Goal: Book appointment/travel/reservation

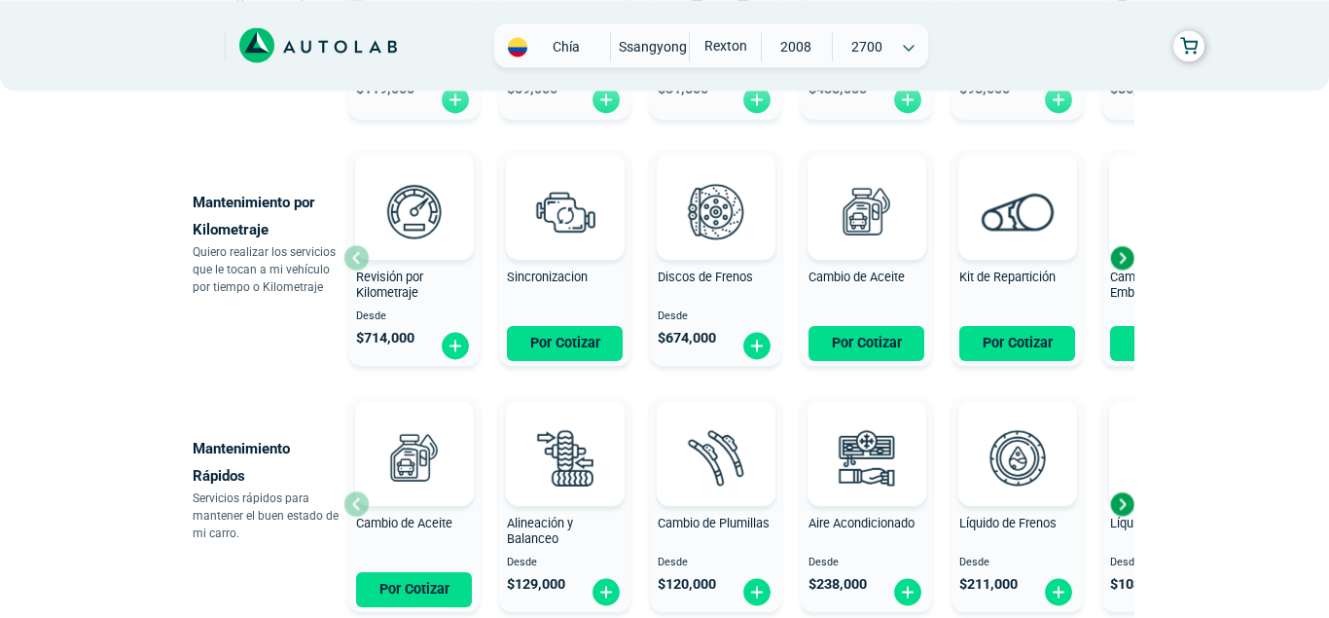
scroll to position [904, 0]
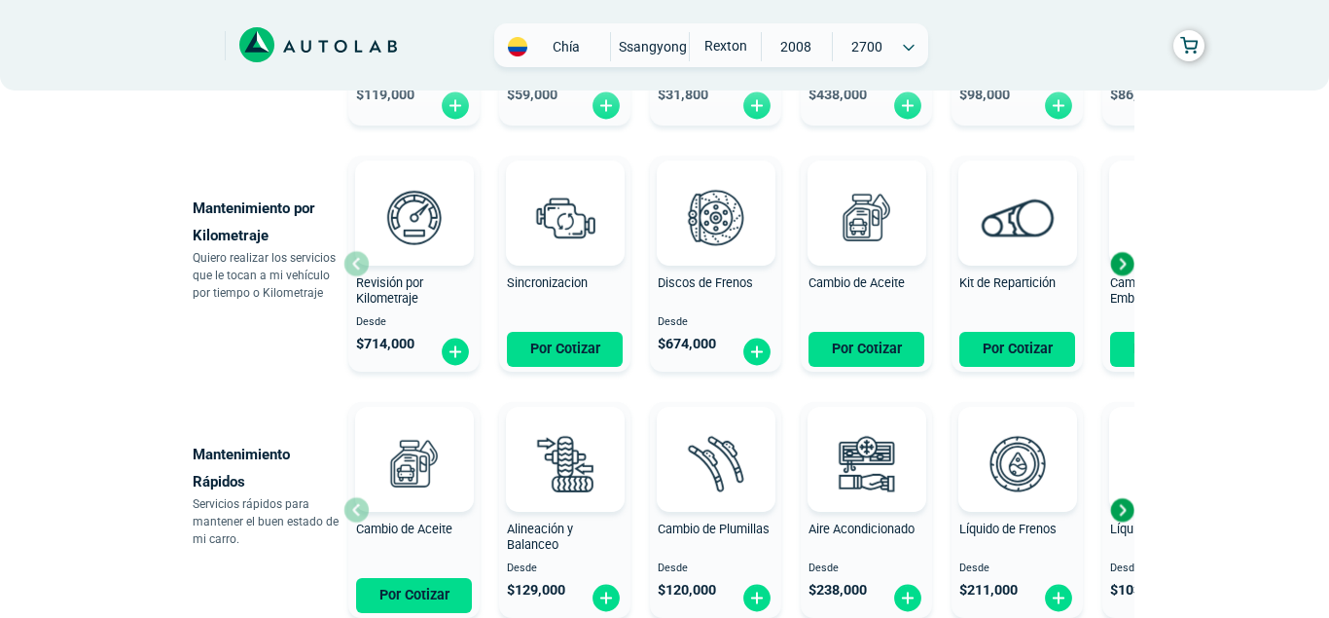
click at [1127, 257] on div "Next slide" at bounding box center [1122, 263] width 29 height 29
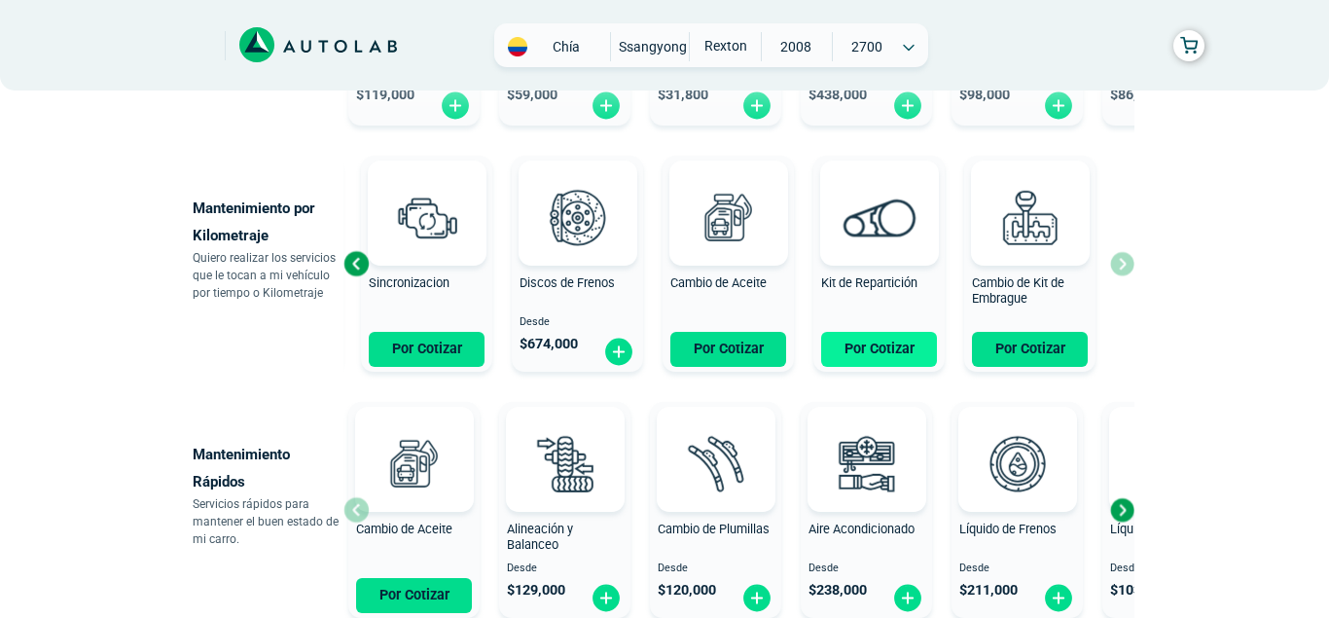
click at [855, 351] on button "Por Cotizar" at bounding box center [879, 349] width 116 height 35
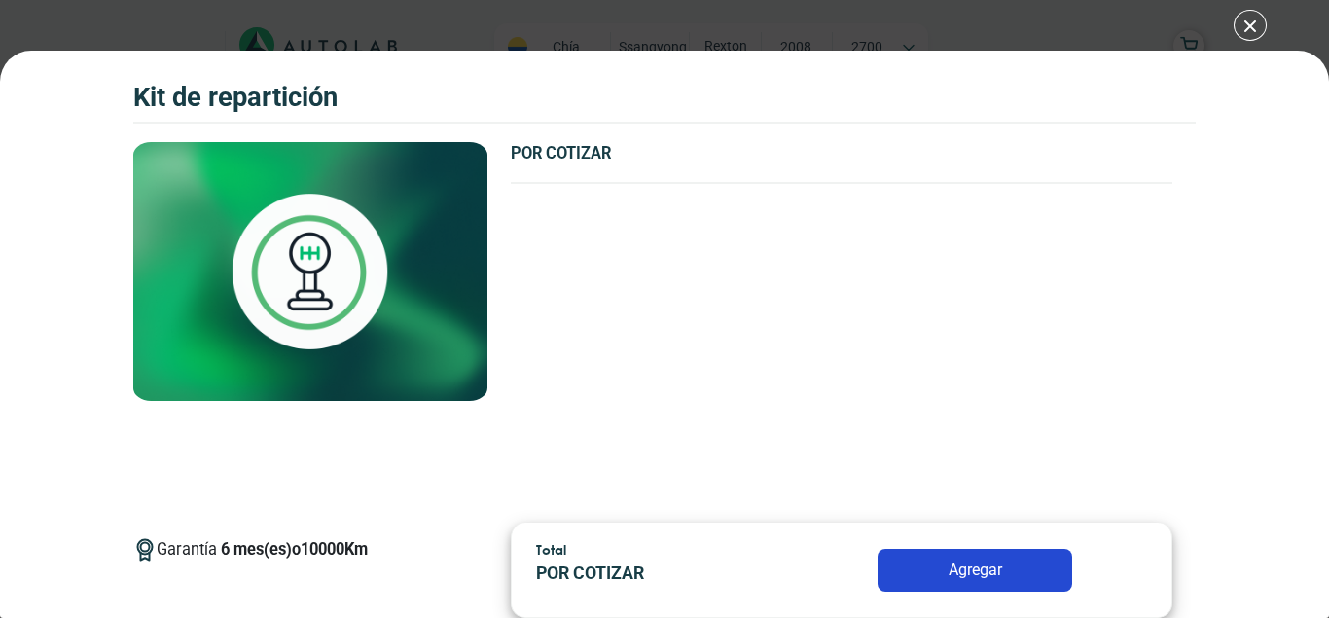
drag, startPoint x: 1328, startPoint y: 288, endPoint x: 1227, endPoint y: 598, distance: 325.6
click at [1227, 598] on div "Kit de Repartición Kit de Repartición Garantía 6 10000 Km" at bounding box center [664, 334] width 1329 height 567
click at [820, 463] on div "Garantía 6 mes(es) o 10000 Km POR COTIZAR" at bounding box center [842, 324] width 709 height 365
click at [938, 563] on button "Agregar" at bounding box center [975, 570] width 195 height 43
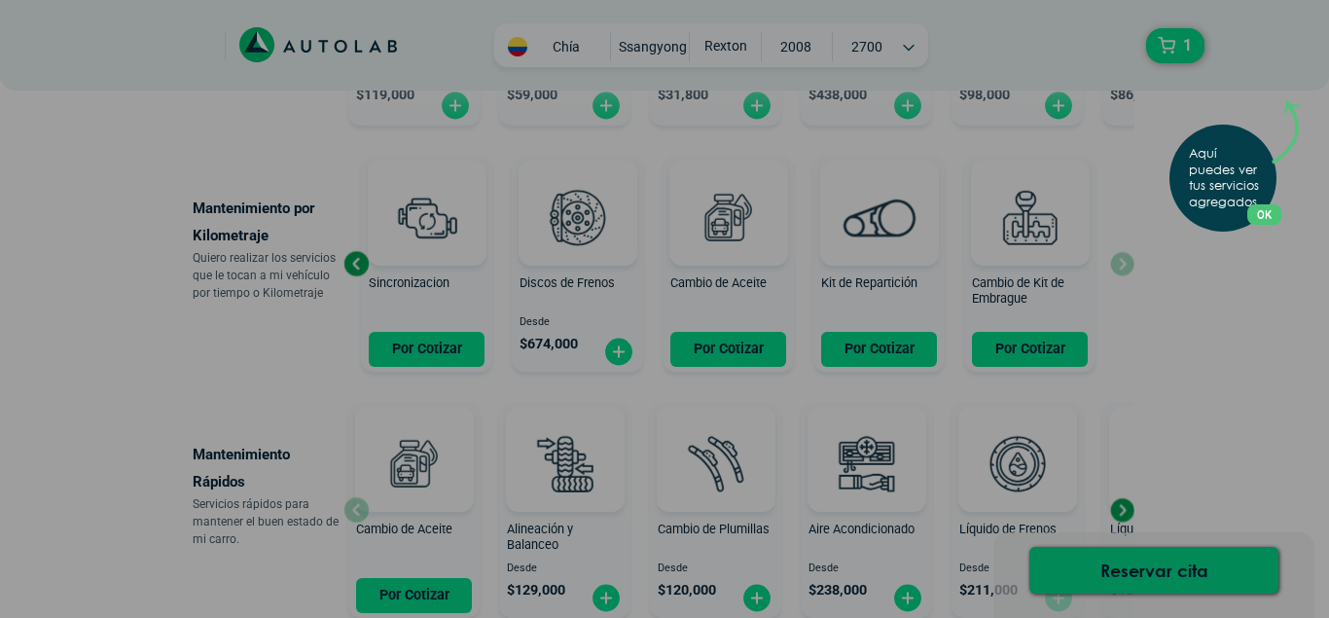
click at [1214, 382] on div "Aquí puedes ver tus servicios agregados. OK .aex,.bex{fill:none!important;strok…" at bounding box center [664, 309] width 1329 height 618
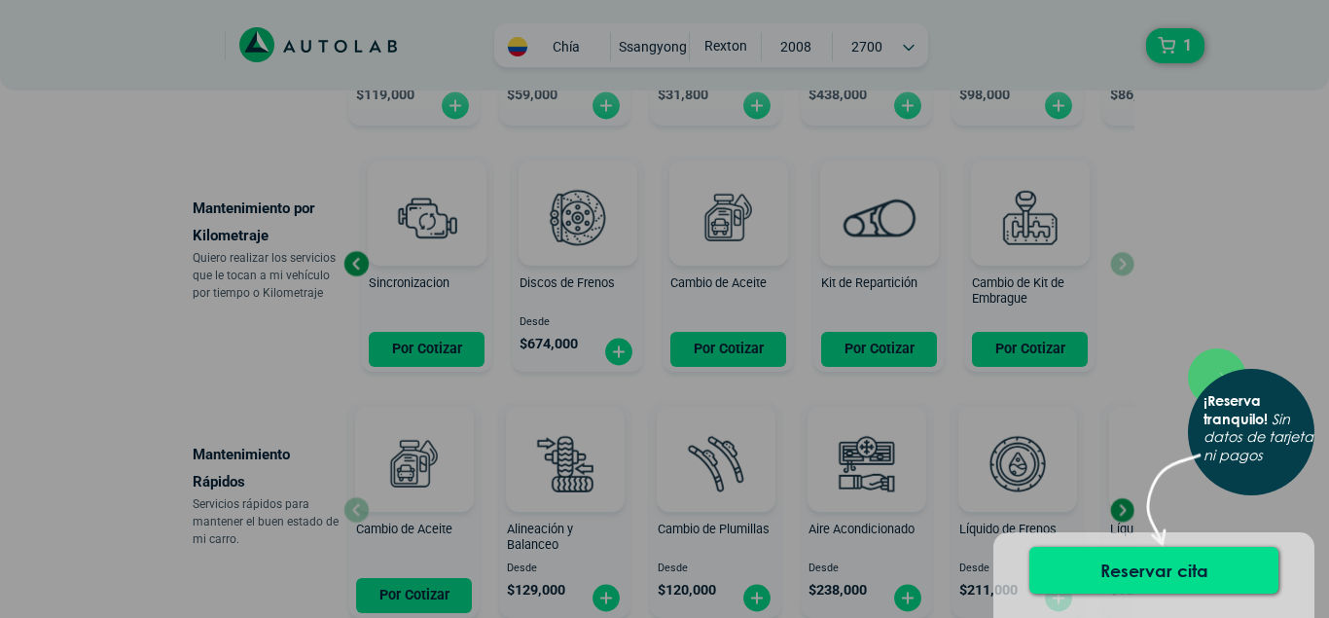
click at [1258, 289] on div "× ¡Reserva tranquilo! Sin datos de tarjeta ni pagos" at bounding box center [664, 309] width 1329 height 618
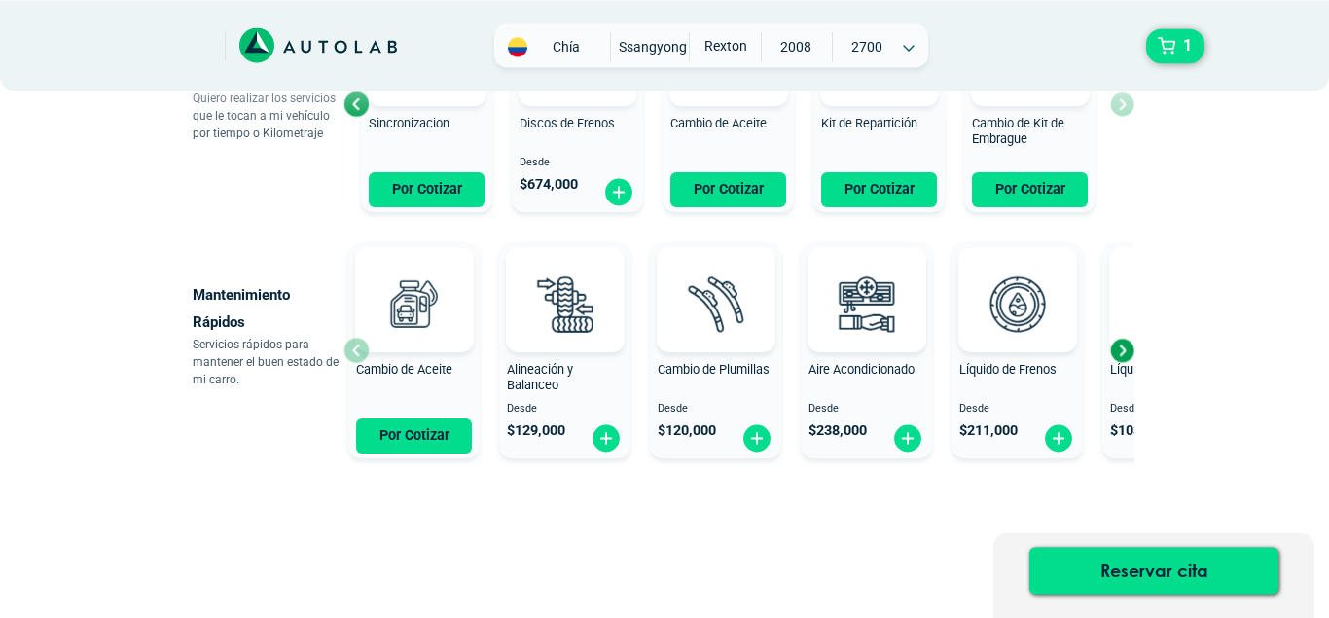
scroll to position [1082, 0]
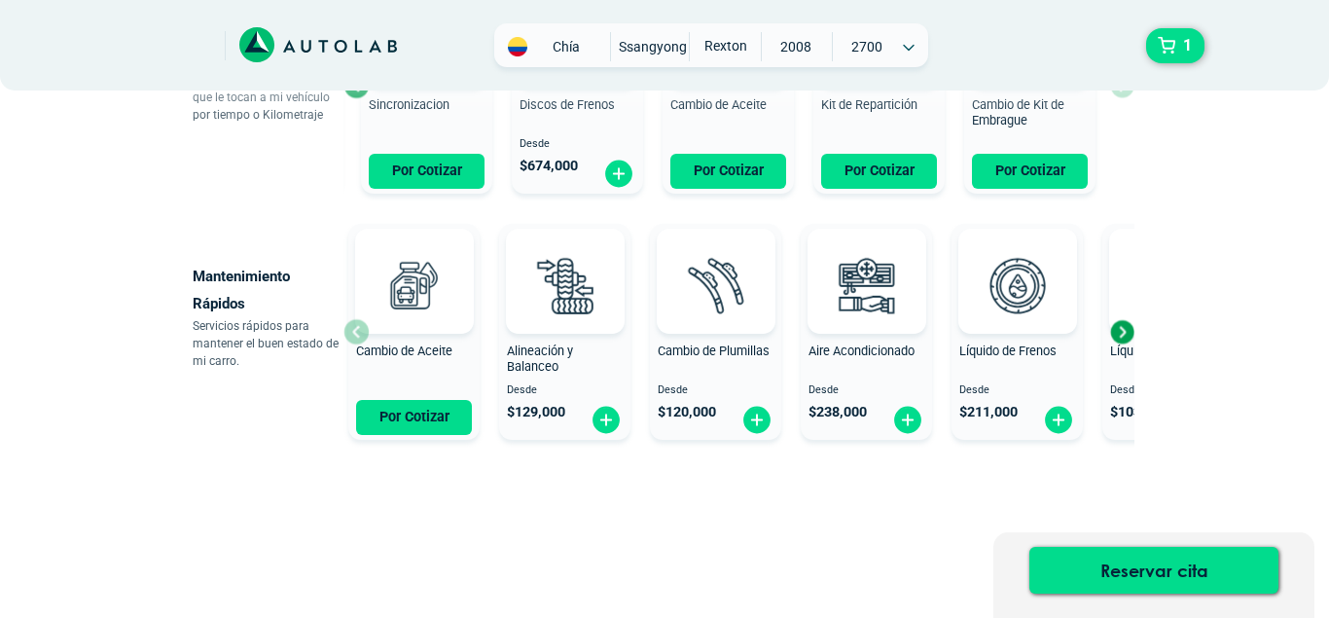
click at [1124, 329] on div "Next slide" at bounding box center [1122, 331] width 29 height 29
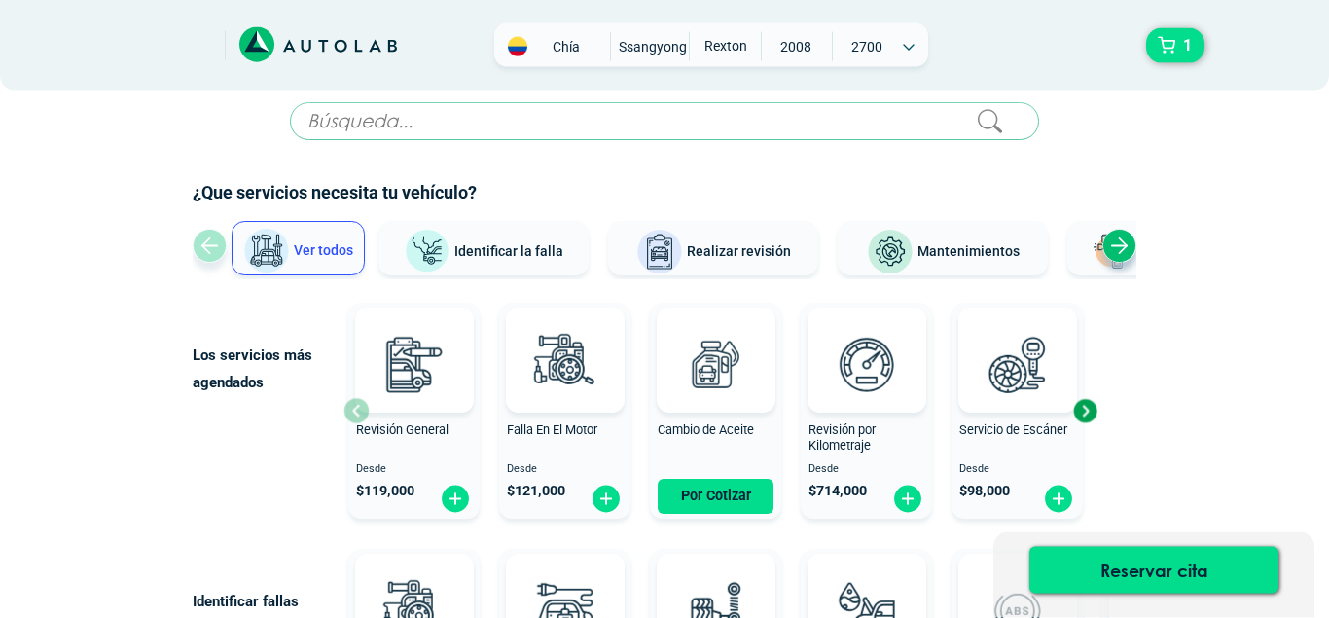
scroll to position [0, 0]
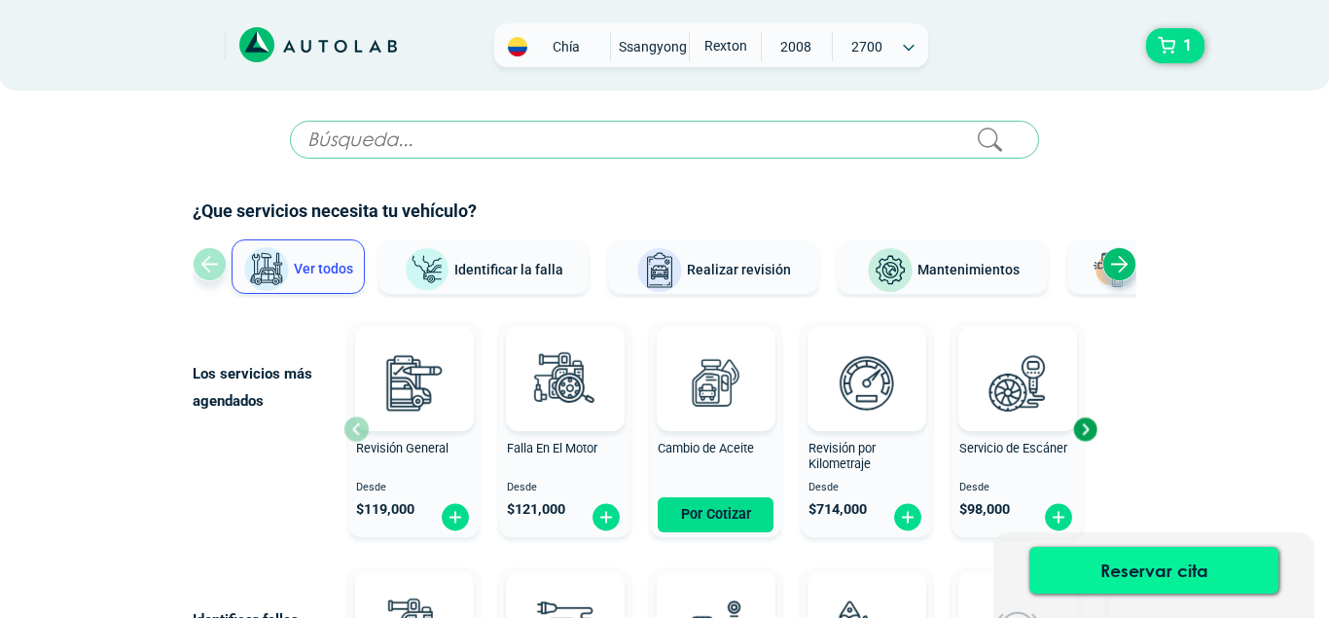
click at [1171, 591] on button "Reservar cita" at bounding box center [1154, 570] width 249 height 47
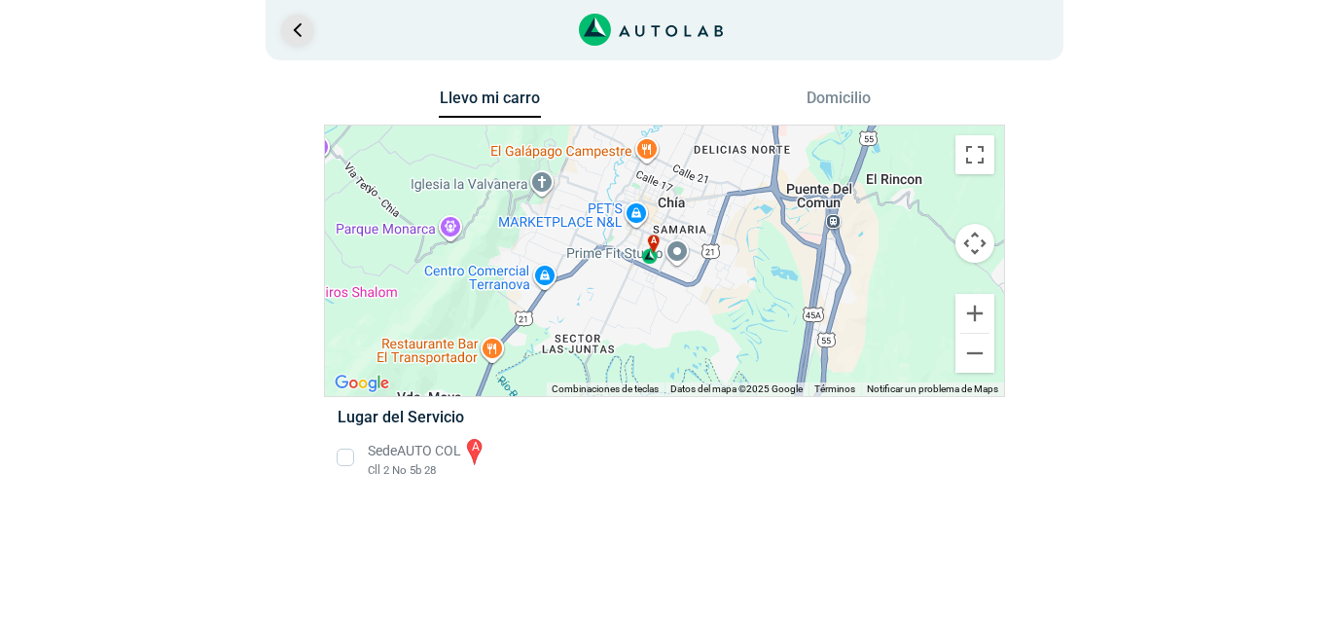
click at [286, 38] on link "Ir al paso anterior" at bounding box center [296, 30] width 31 height 31
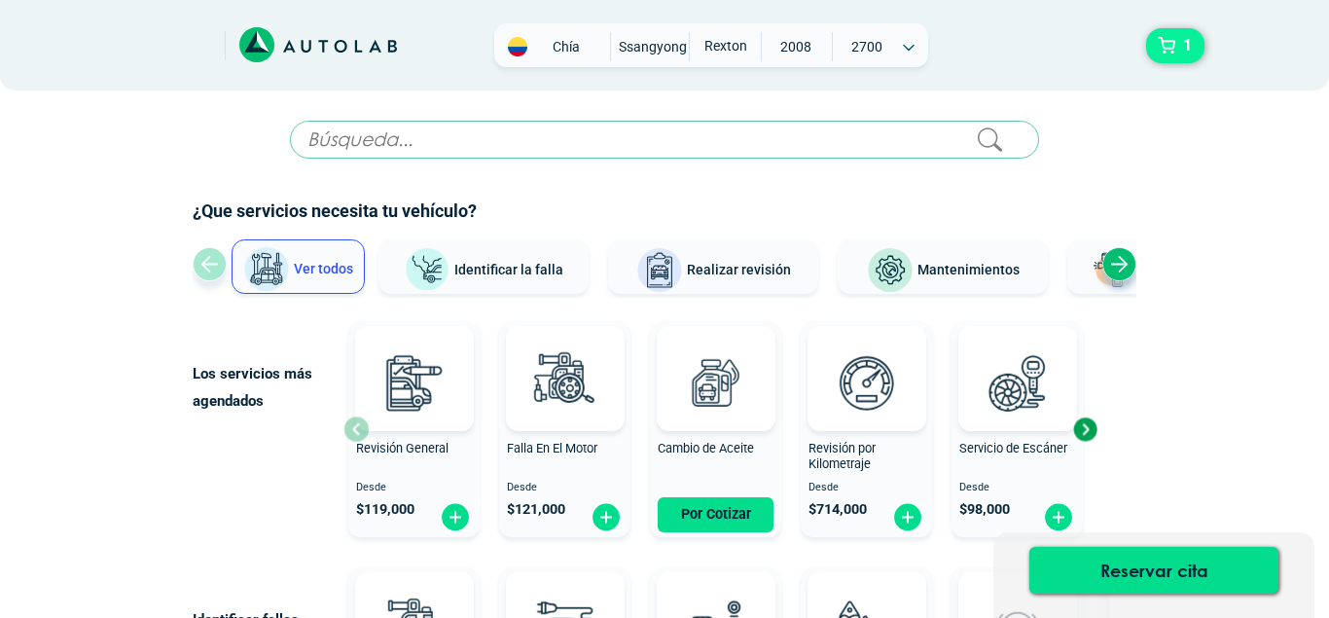
click at [1167, 38] on button "1" at bounding box center [1175, 45] width 58 height 35
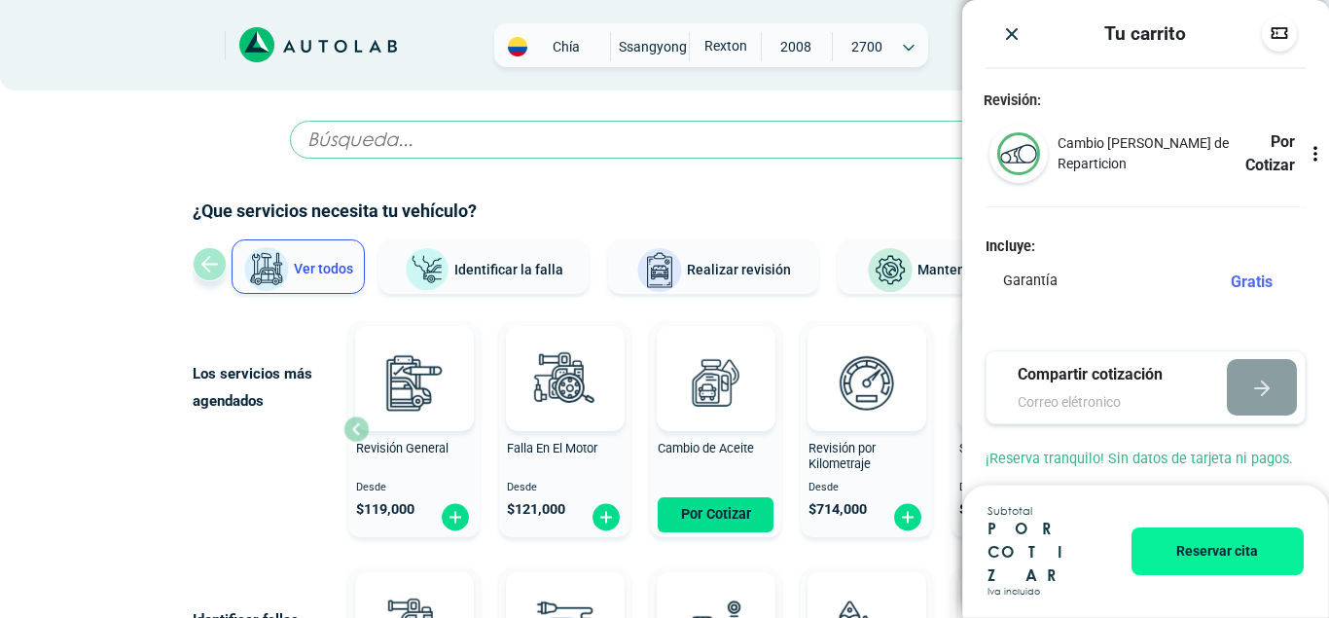
click at [1315, 150] on icon at bounding box center [1315, 153] width 19 height 19
click at [1315, 150] on icon at bounding box center [1316, 154] width 12 height 17
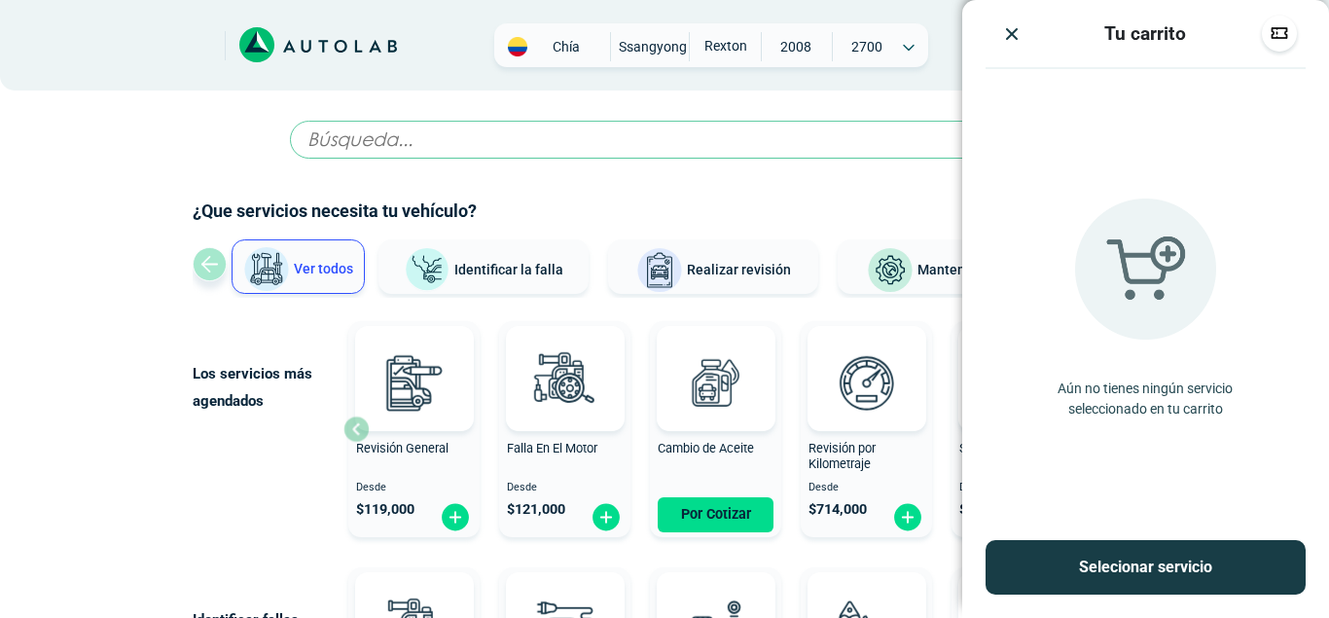
click at [788, 190] on div at bounding box center [665, 186] width 944 height 24
click at [299, 144] on input "text" at bounding box center [664, 140] width 749 height 38
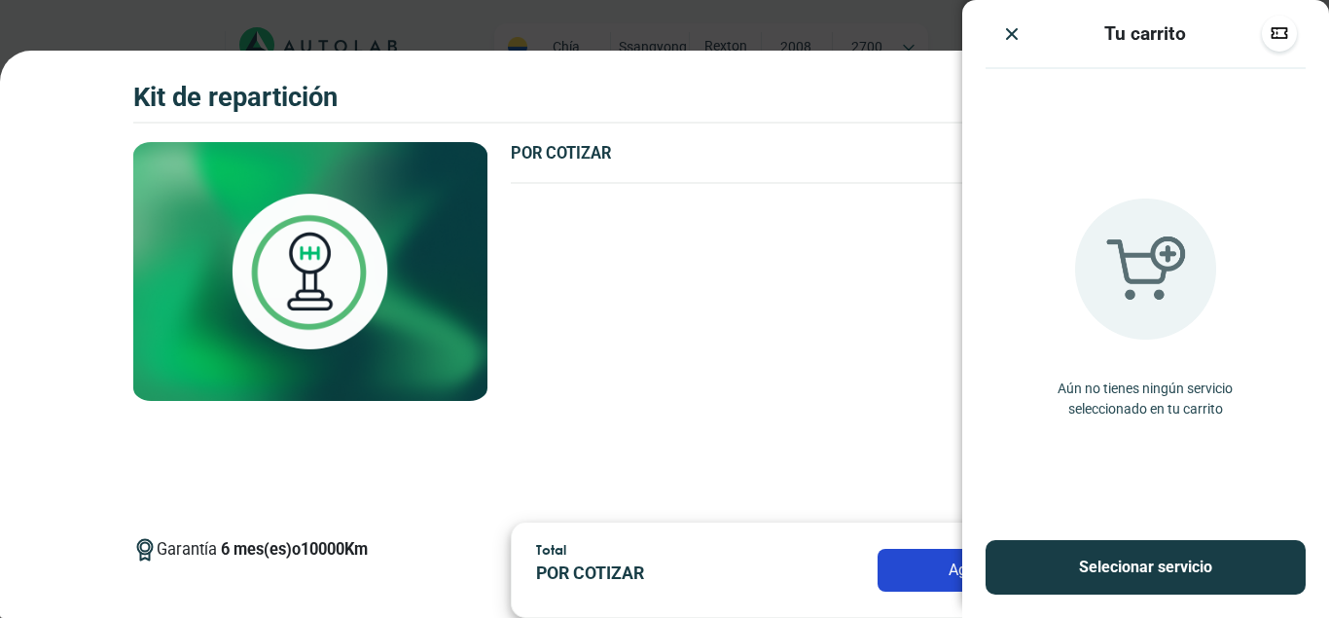
scroll to position [904, 0]
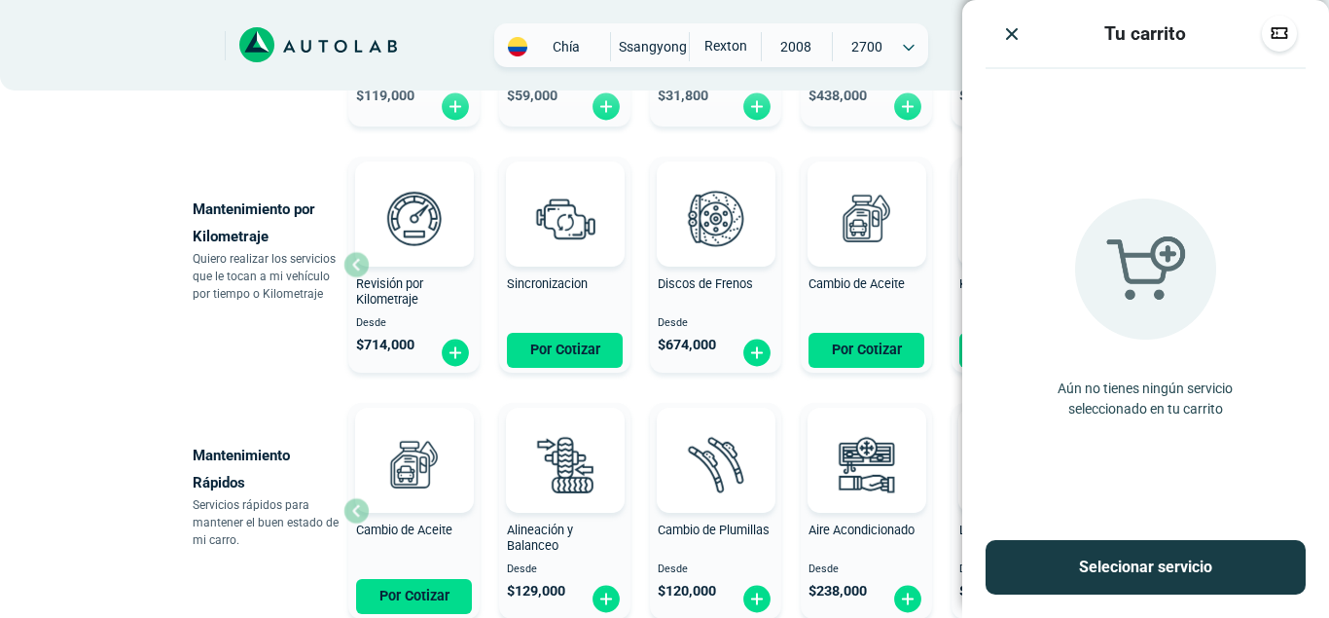
click at [92, 178] on div "× ESTE SERVICIO YA ESTÁ INCLUÍDO Launch demo modal x" at bounding box center [665, 8] width 1168 height 1580
click at [1000, 39] on div at bounding box center [1013, 33] width 54 height 20
click at [1010, 41] on img "Close" at bounding box center [1011, 33] width 19 height 19
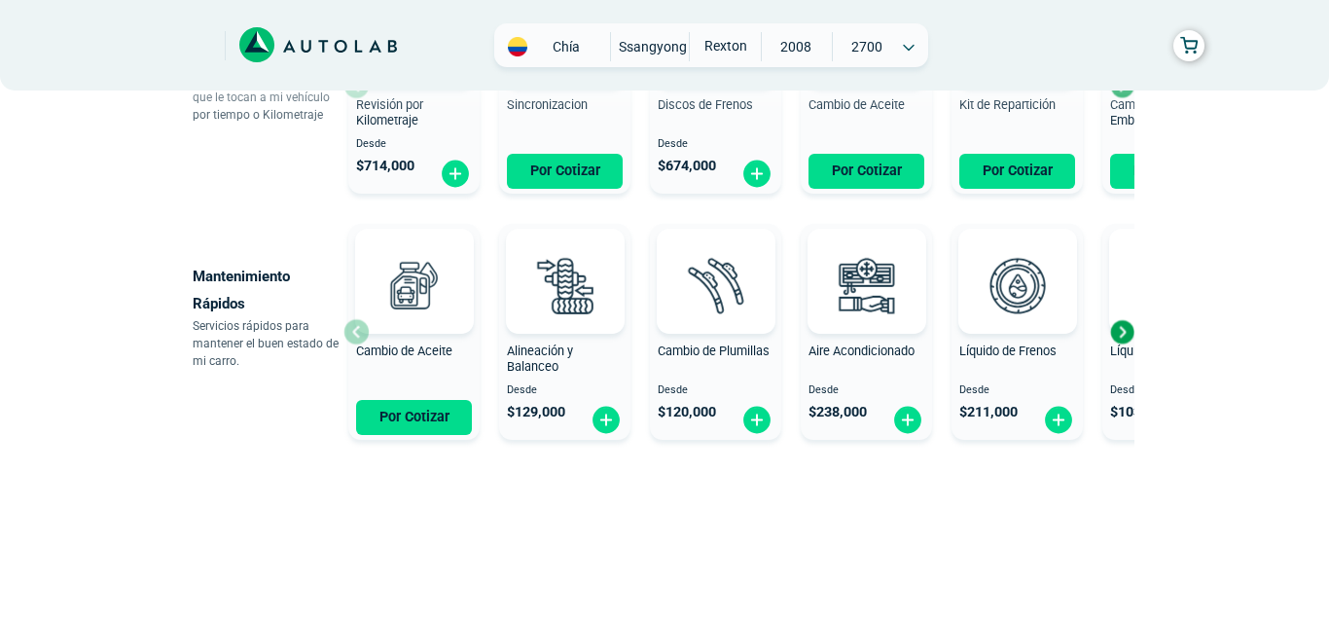
scroll to position [904, 0]
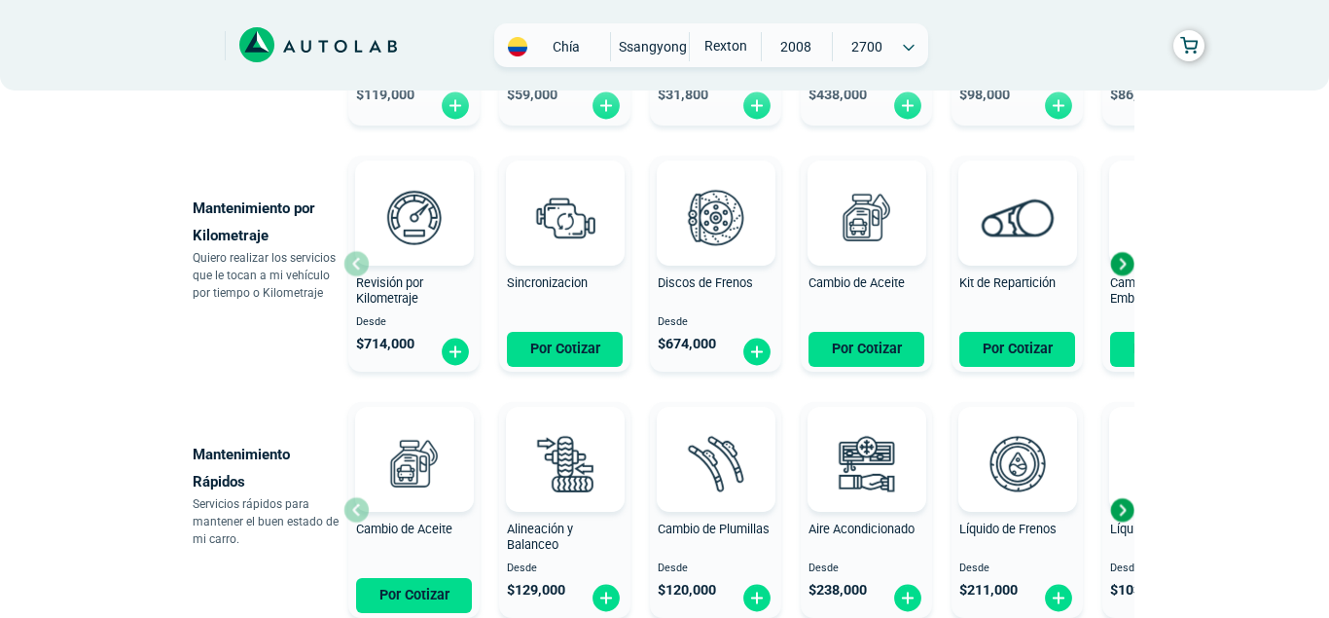
scroll to position [903, 0]
